Goal: Use online tool/utility: Utilize a website feature to perform a specific function

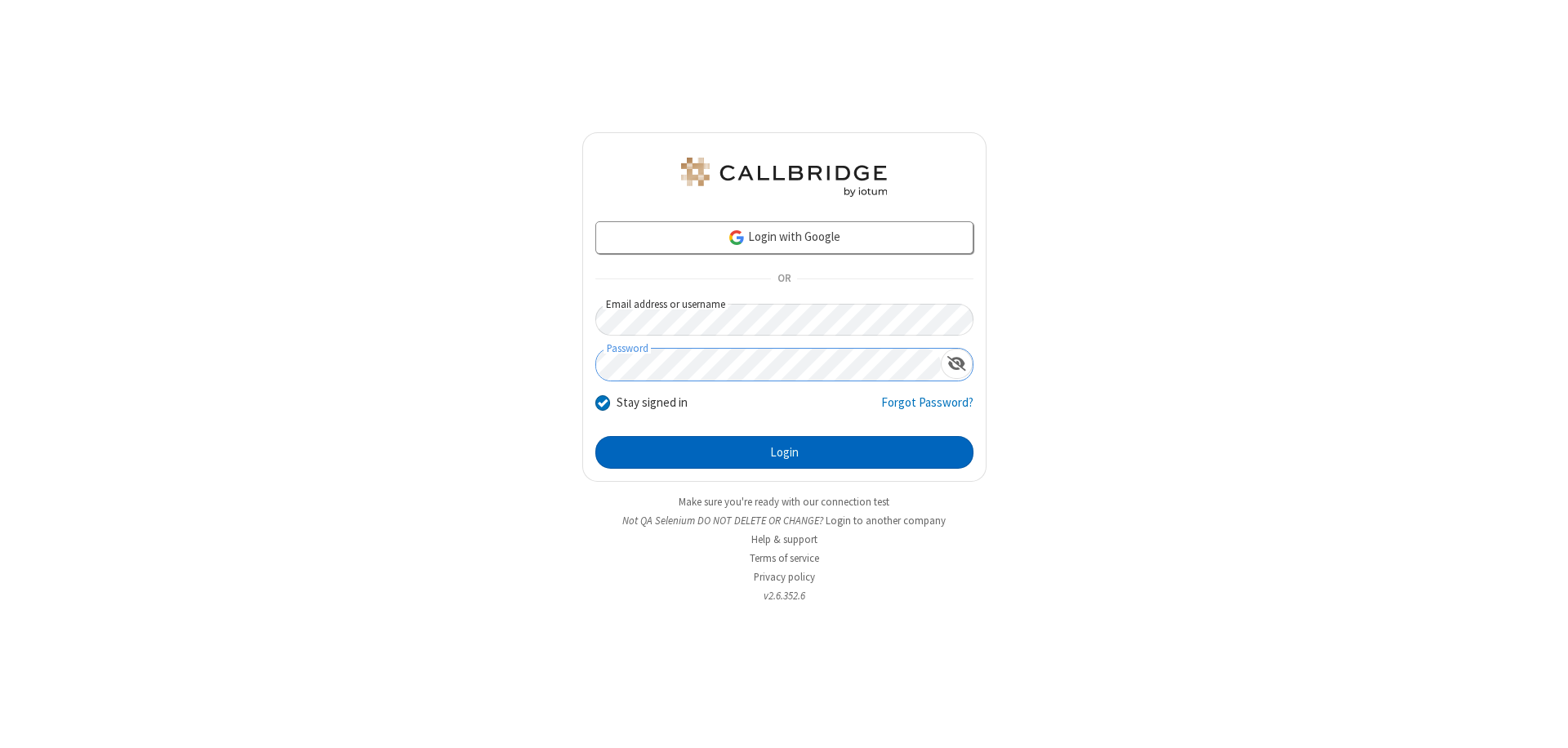
click at [784, 452] on button "Login" at bounding box center [784, 452] width 378 height 32
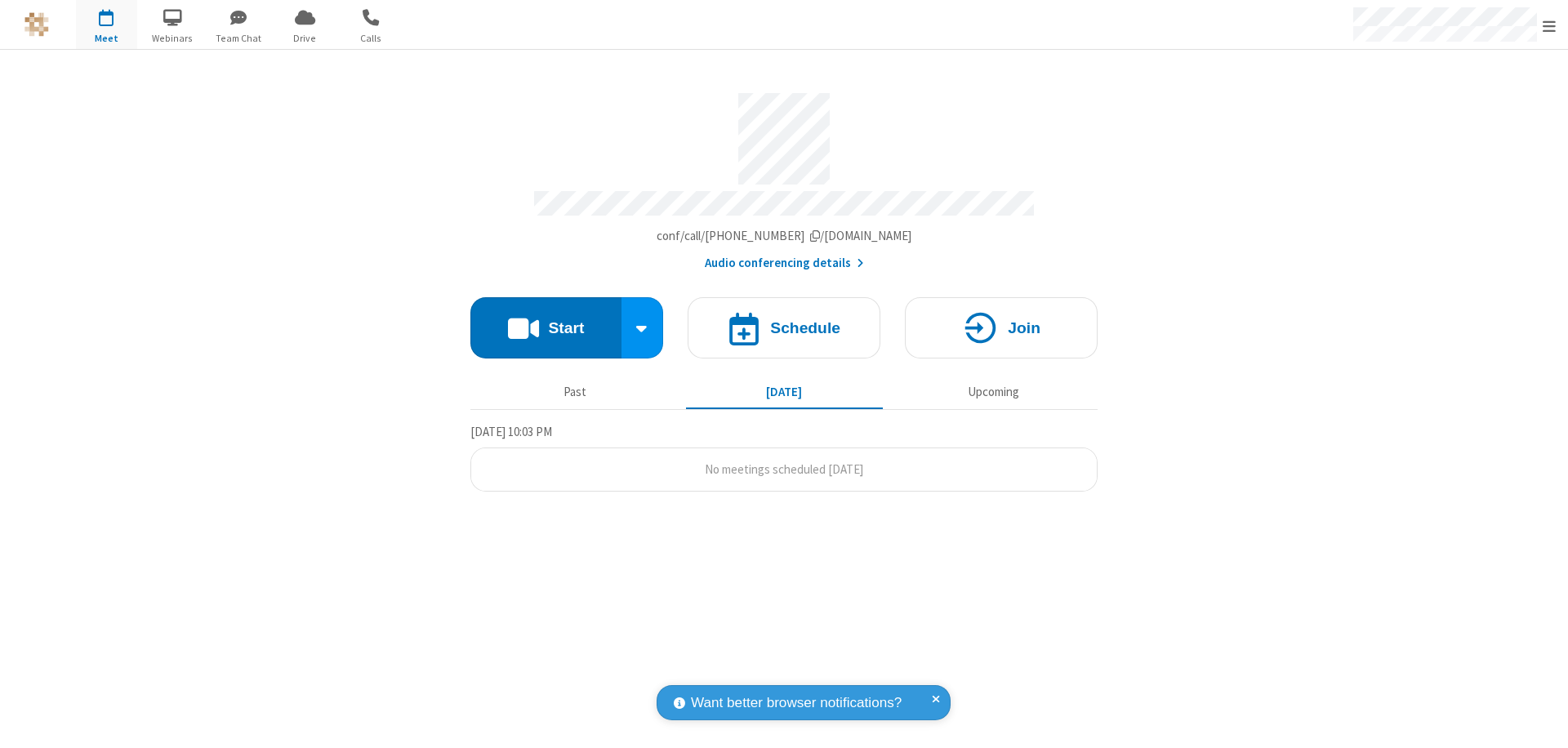
click at [546, 320] on button "Start" at bounding box center [546, 328] width 151 height 61
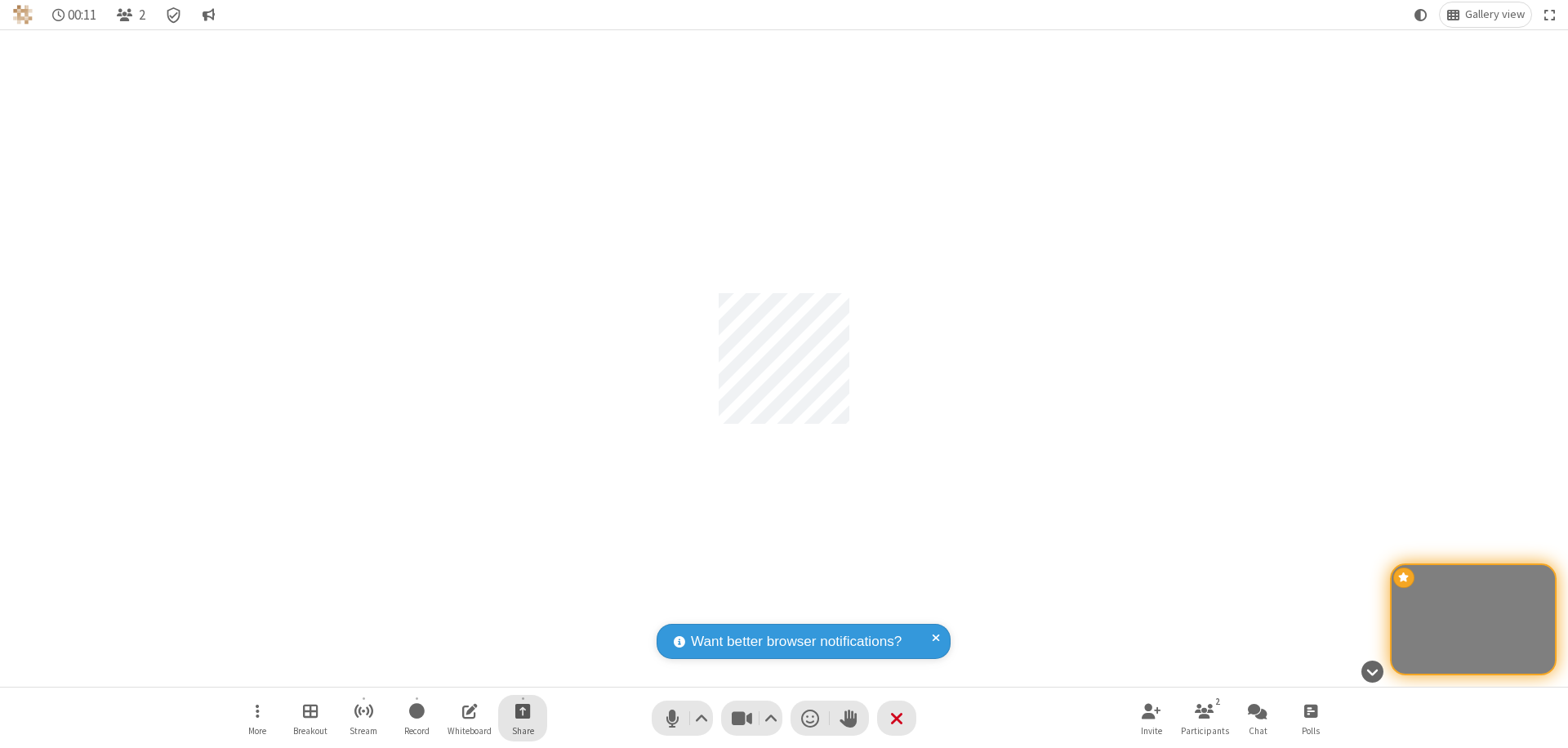
click at [523, 711] on span "Start sharing" at bounding box center [523, 710] width 15 height 20
click at [456, 671] on span "Share my screen" at bounding box center [457, 672] width 19 height 14
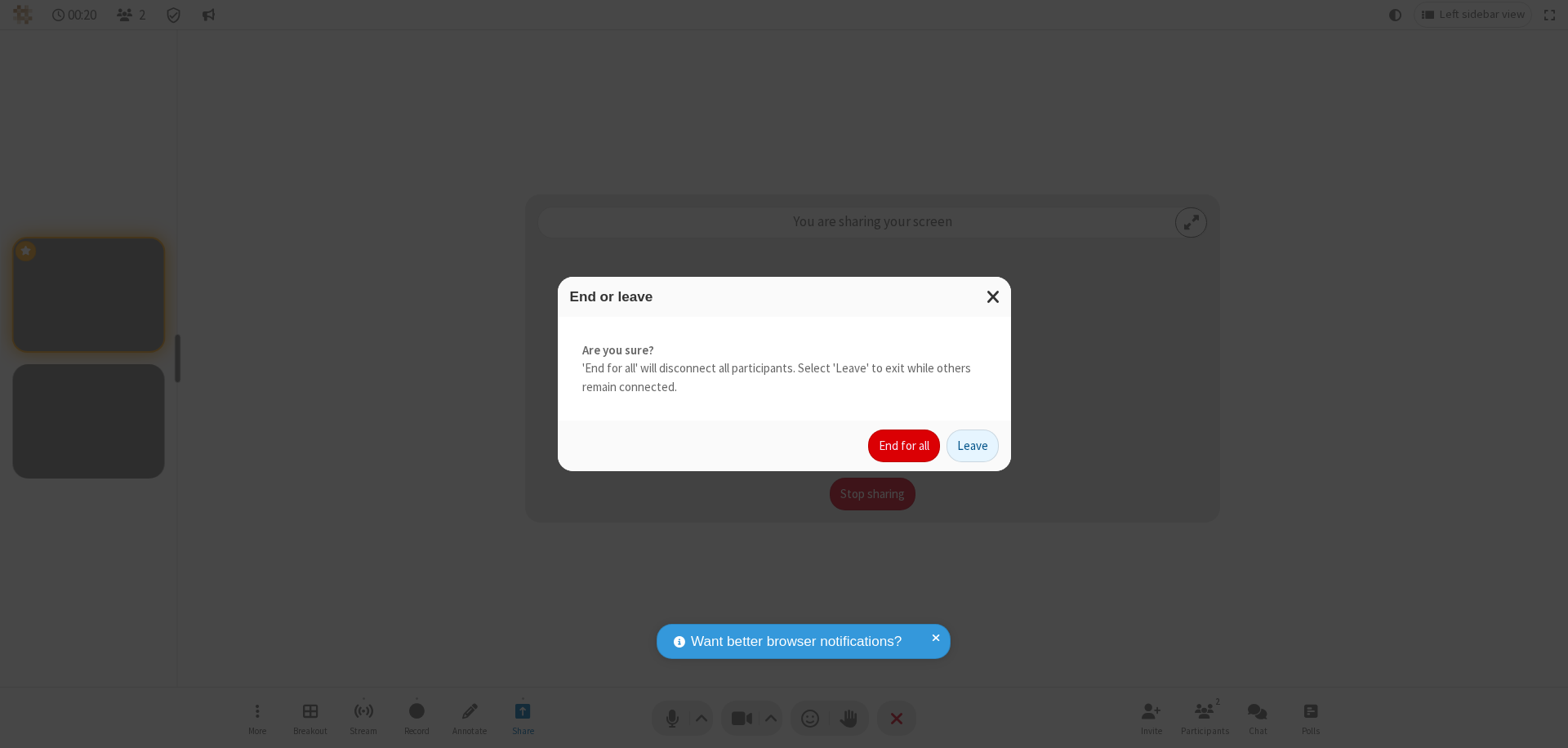
click at [905, 446] on button "End for all" at bounding box center [904, 446] width 72 height 32
